Goal: Information Seeking & Learning: Learn about a topic

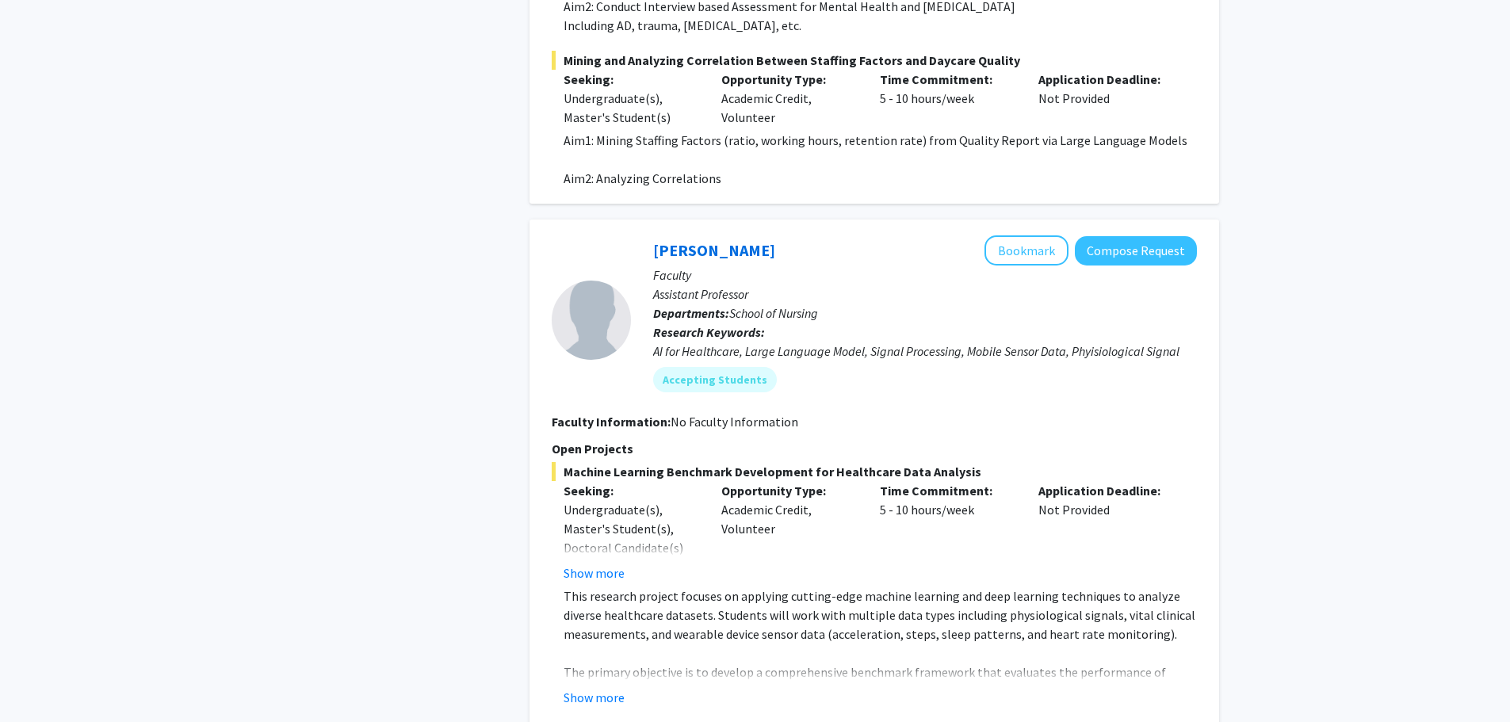
scroll to position [2934, 0]
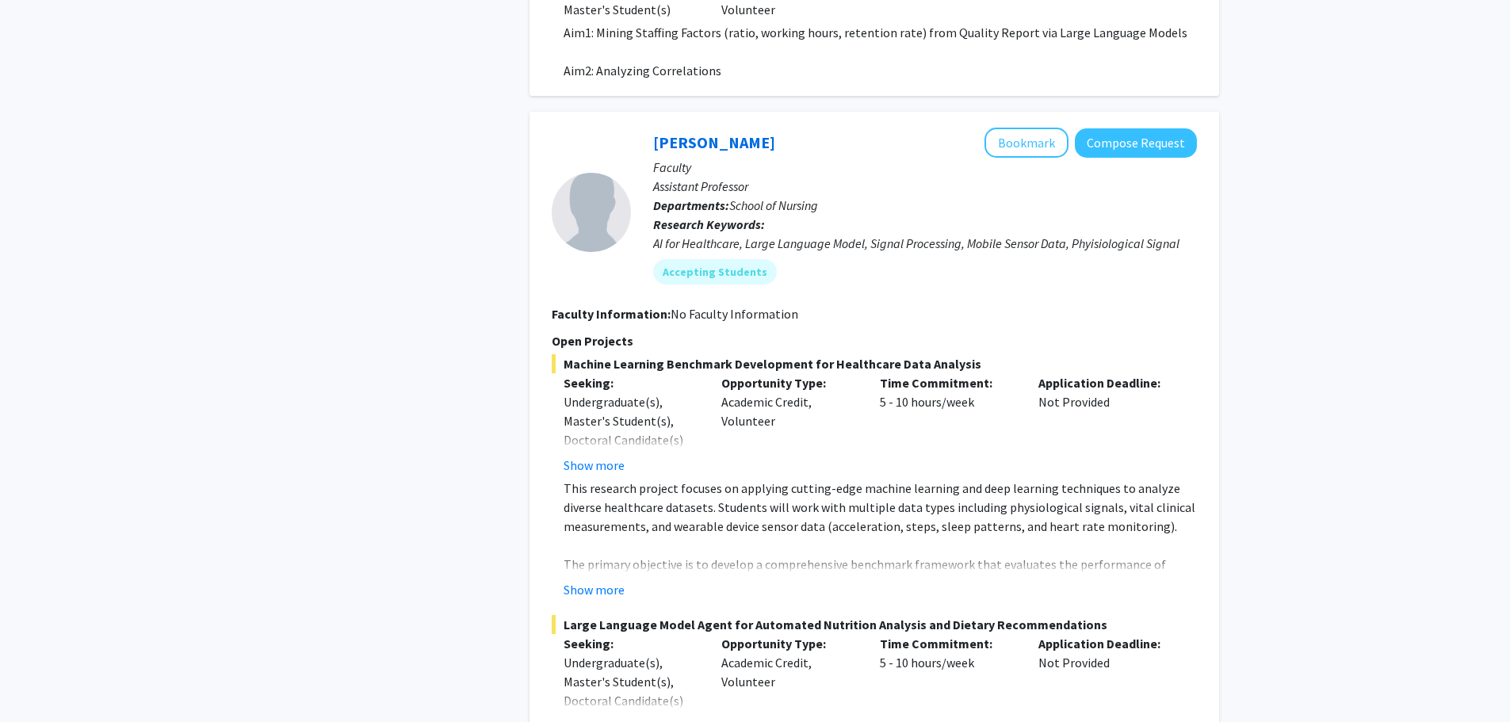
click at [580, 456] on button "Show more" at bounding box center [594, 465] width 61 height 19
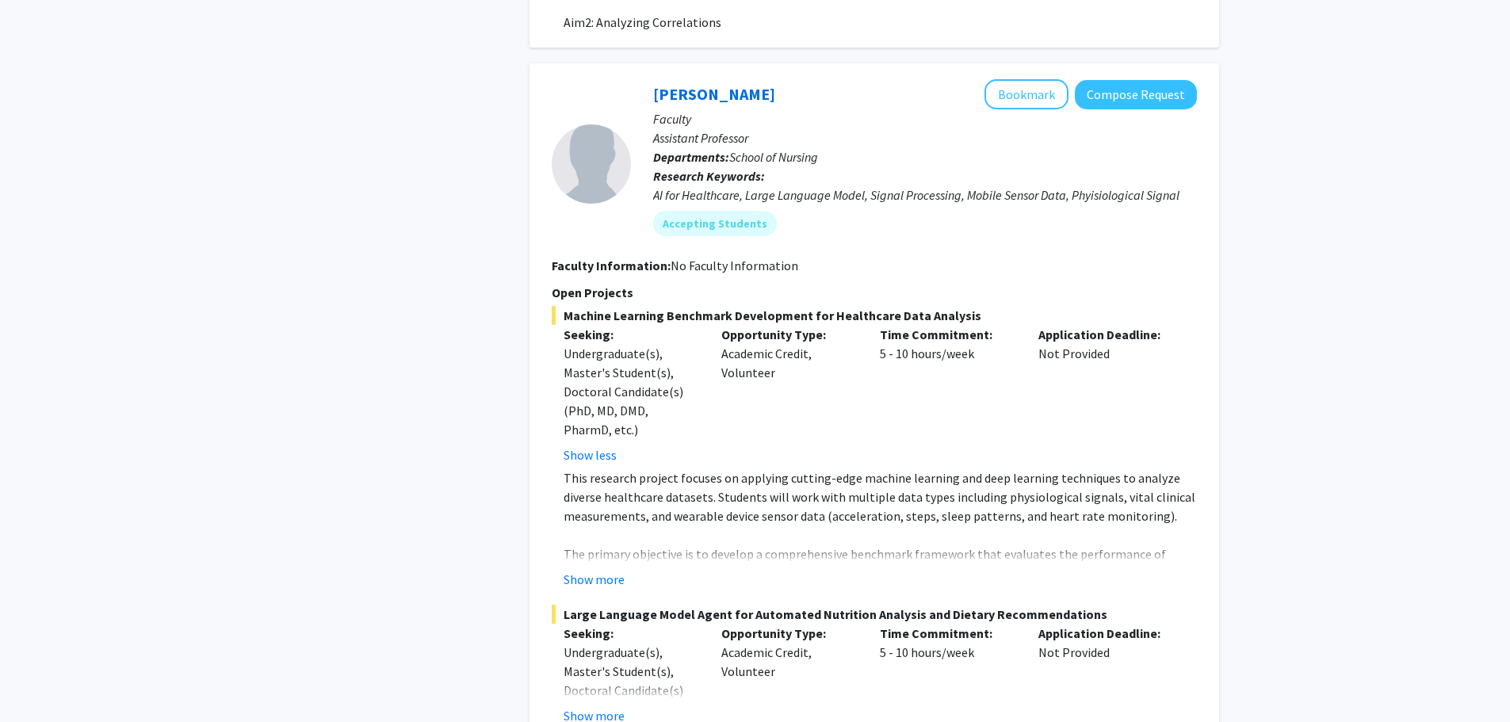
scroll to position [3172, 0]
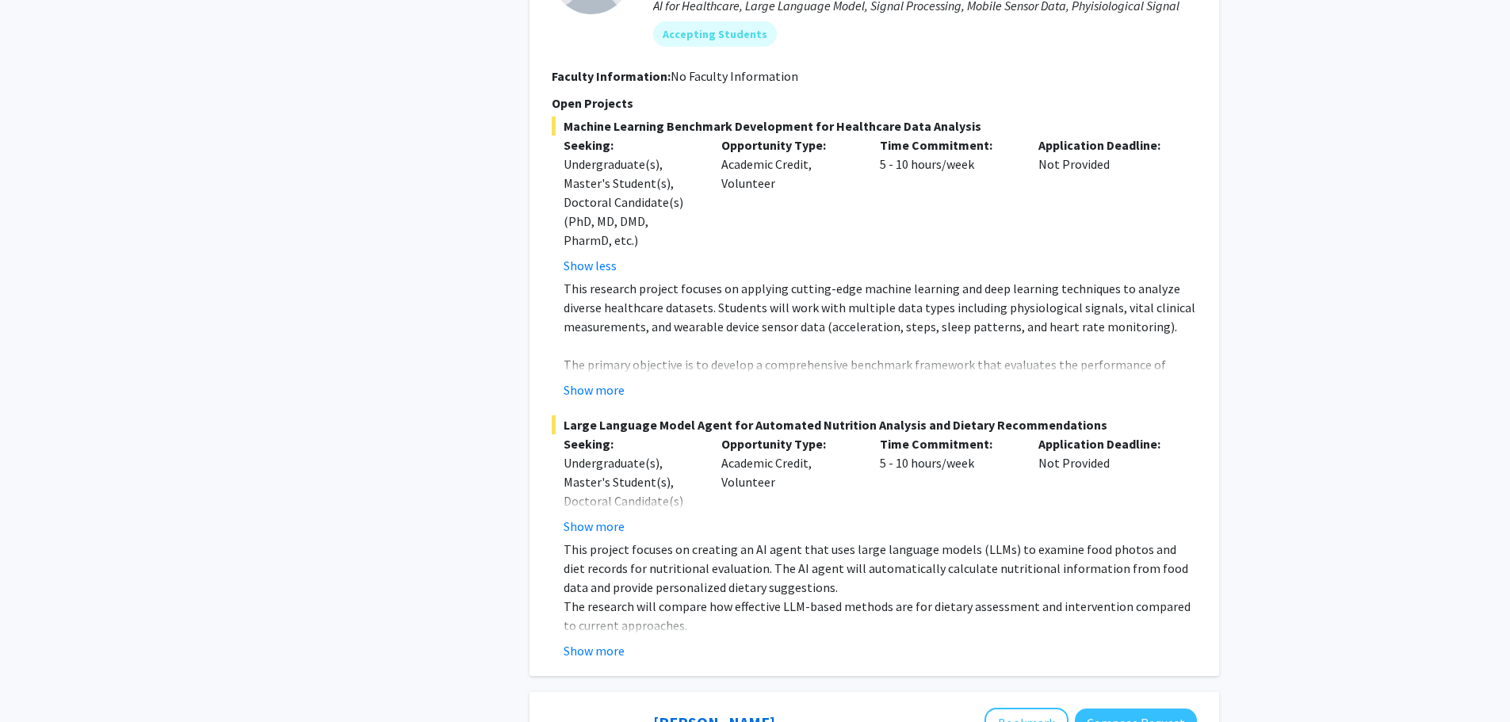
click at [611, 343] on fg-project-list "Machine Learning Benchmark Development for Healthcare Data Analysis Seeking: Un…" at bounding box center [874, 389] width 645 height 544
click at [596, 381] on button "Show more" at bounding box center [594, 390] width 61 height 19
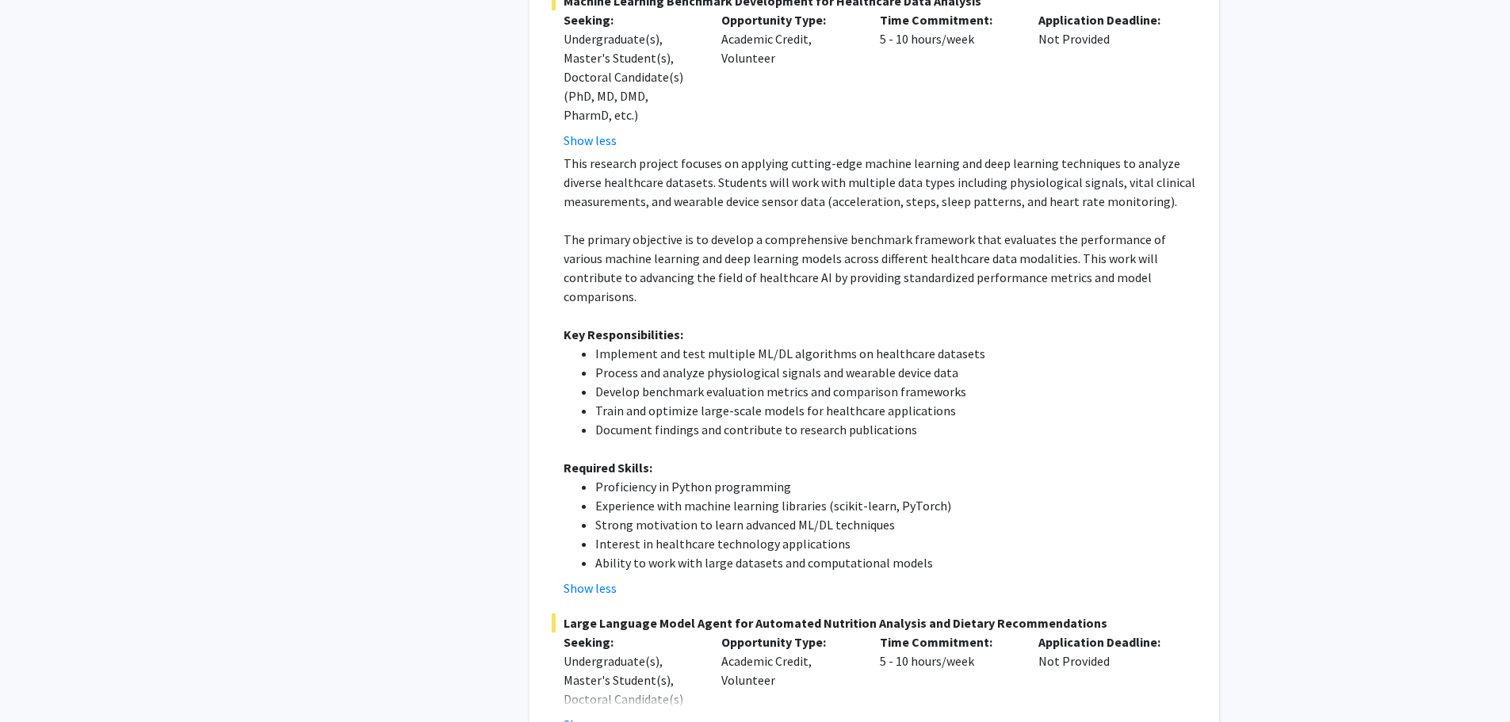
scroll to position [3489, 0]
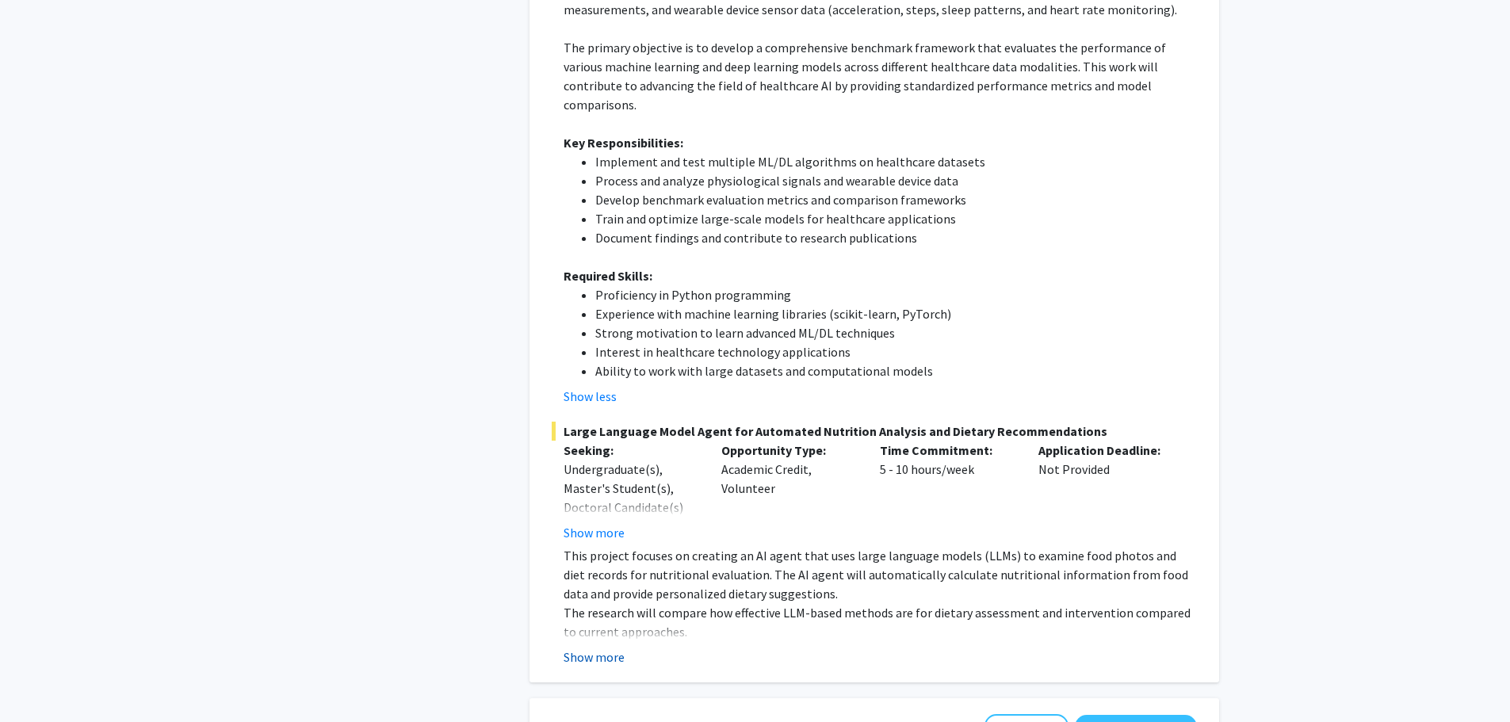
click at [609, 648] on button "Show more" at bounding box center [594, 657] width 61 height 19
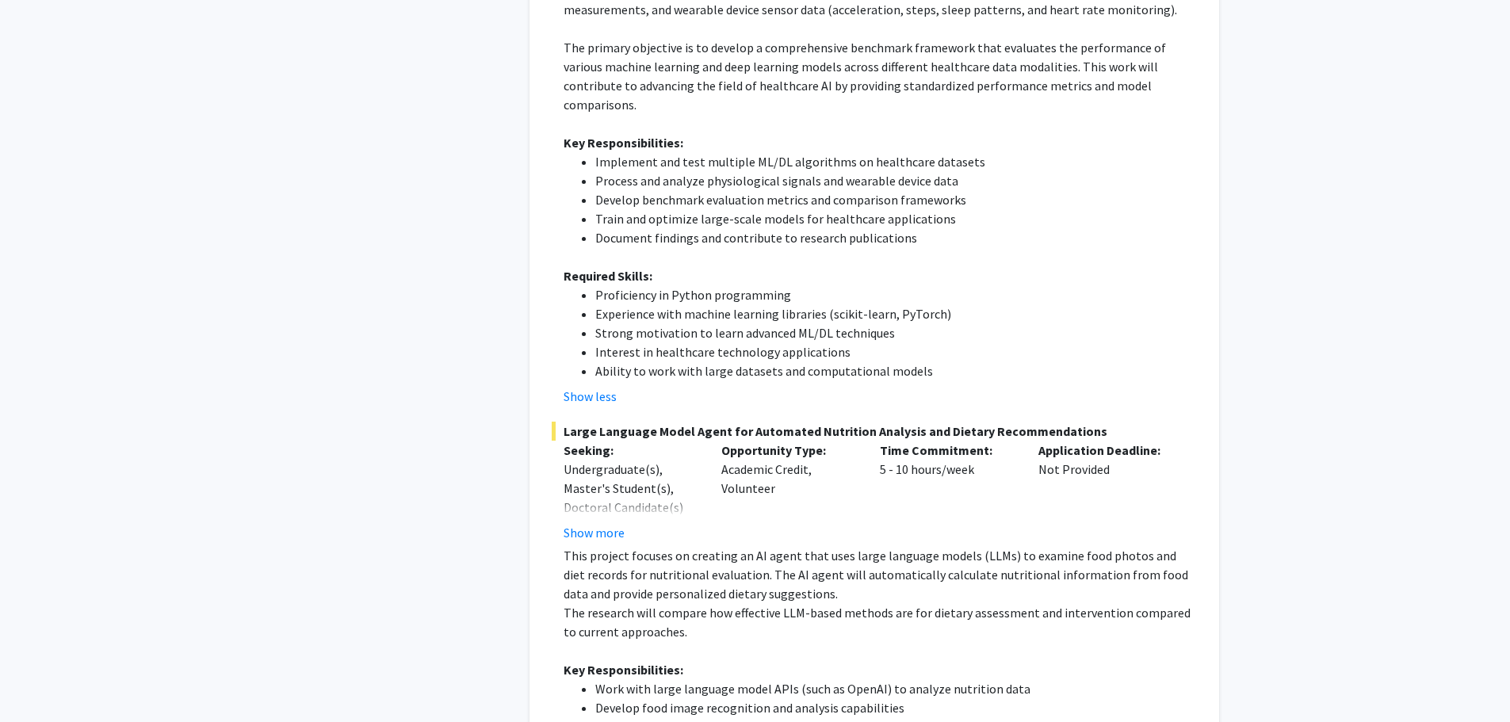
click at [602, 523] on button "Show more" at bounding box center [594, 532] width 61 height 19
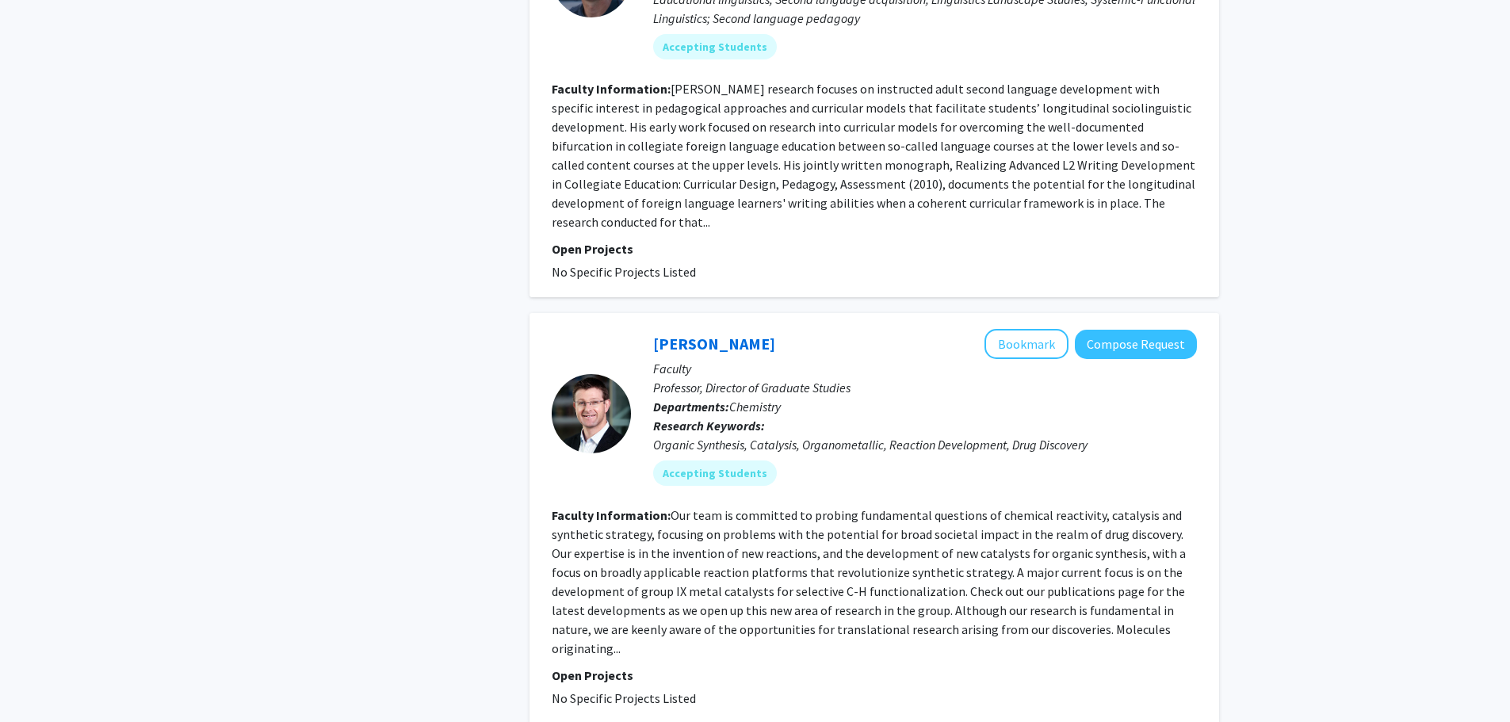
scroll to position [5154, 0]
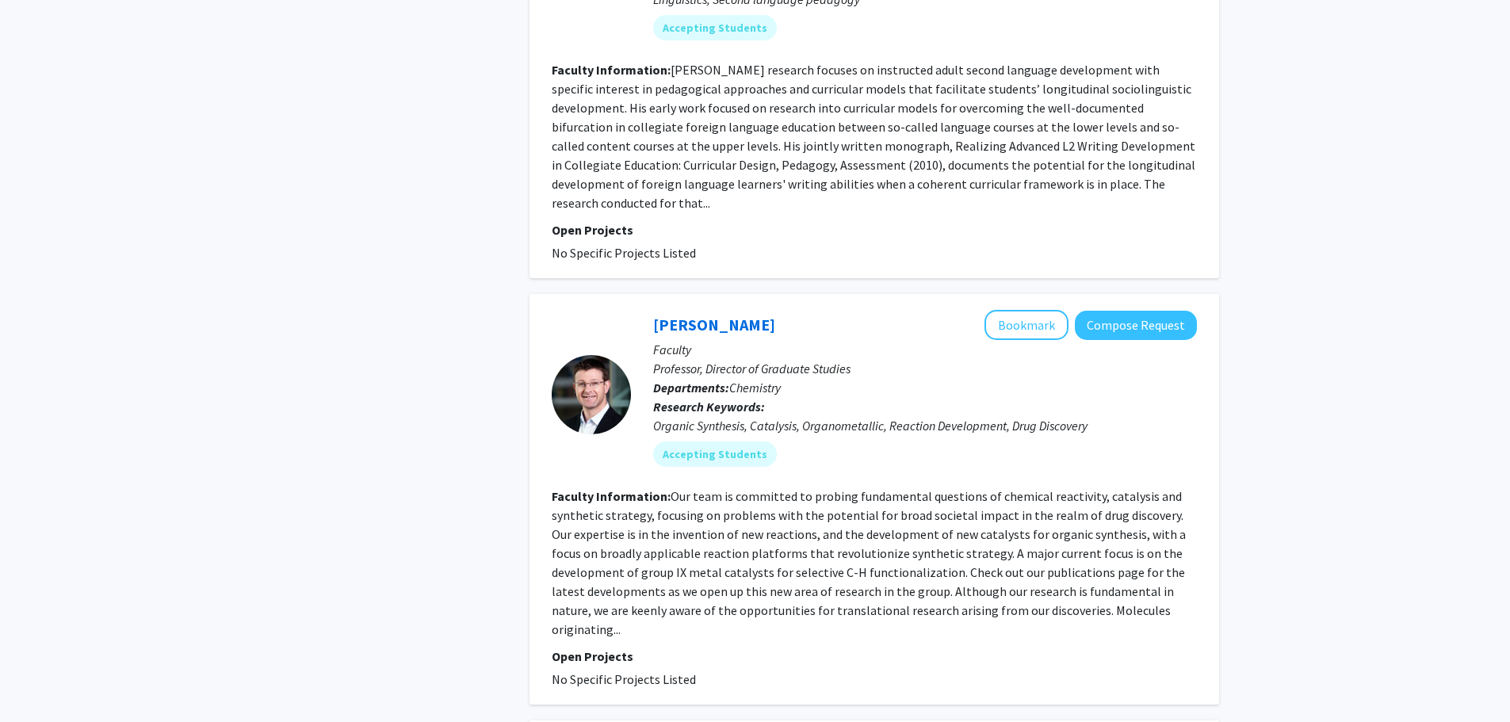
click at [1050, 538] on fg-read-more "Our team is committed to probing fundamental questions of chemical reactivity, …" at bounding box center [869, 562] width 634 height 149
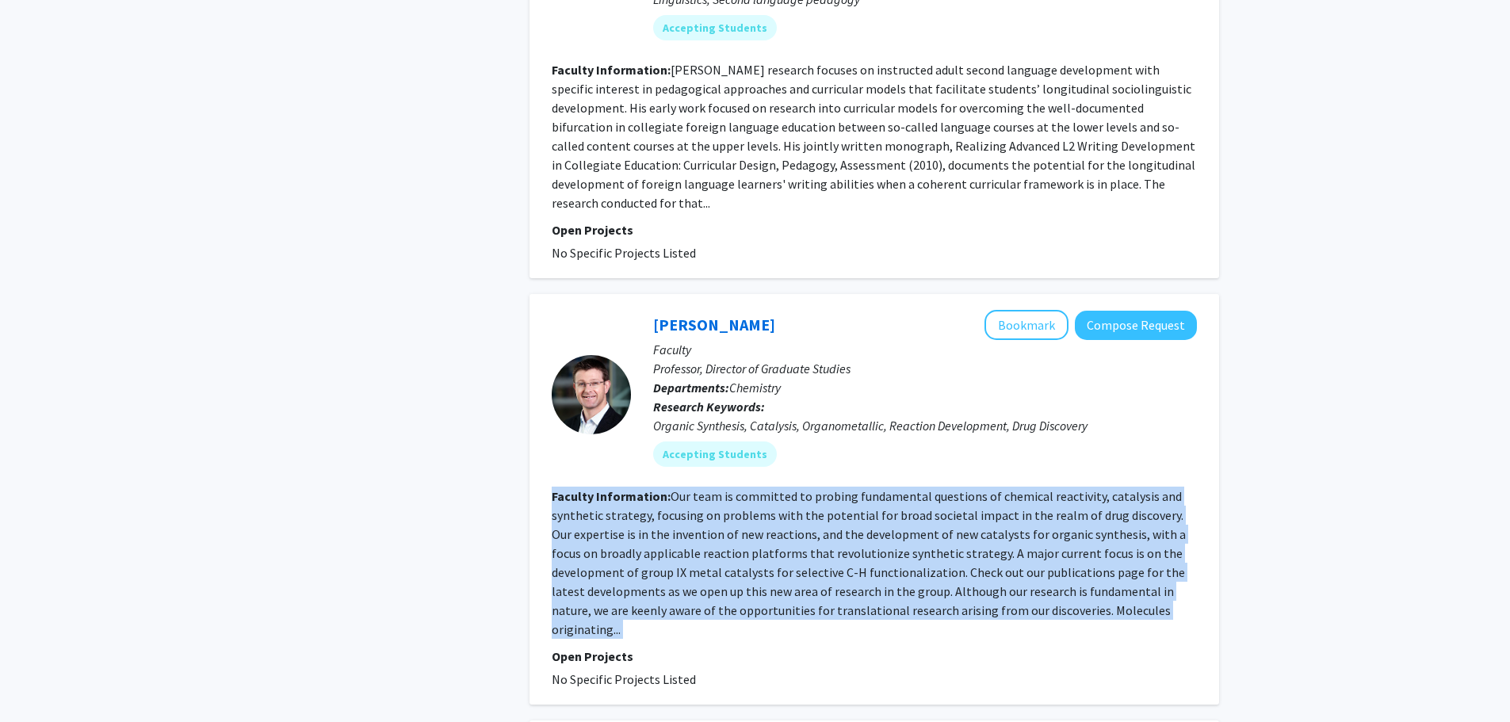
click at [1050, 538] on fg-read-more "Our team is committed to probing fundamental questions of chemical reactivity, …" at bounding box center [869, 562] width 634 height 149
click at [1078, 488] on fg-read-more "Our team is committed to probing fundamental questions of chemical reactivity, …" at bounding box center [869, 562] width 634 height 149
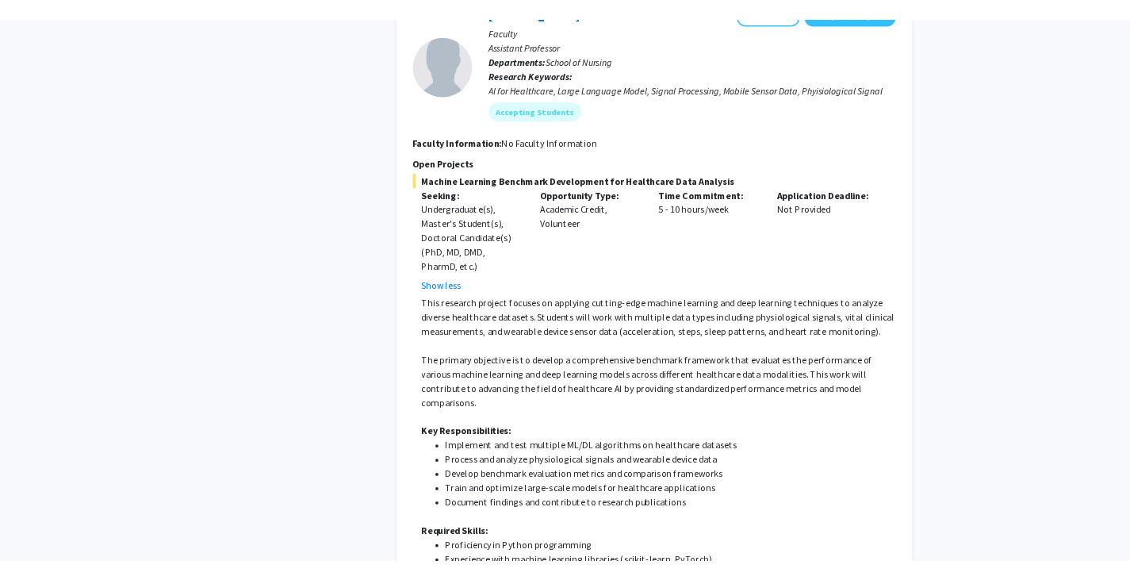
scroll to position [3092, 0]
